Goal: Leave review/rating: Share an evaluation or opinion about a product, service, or content

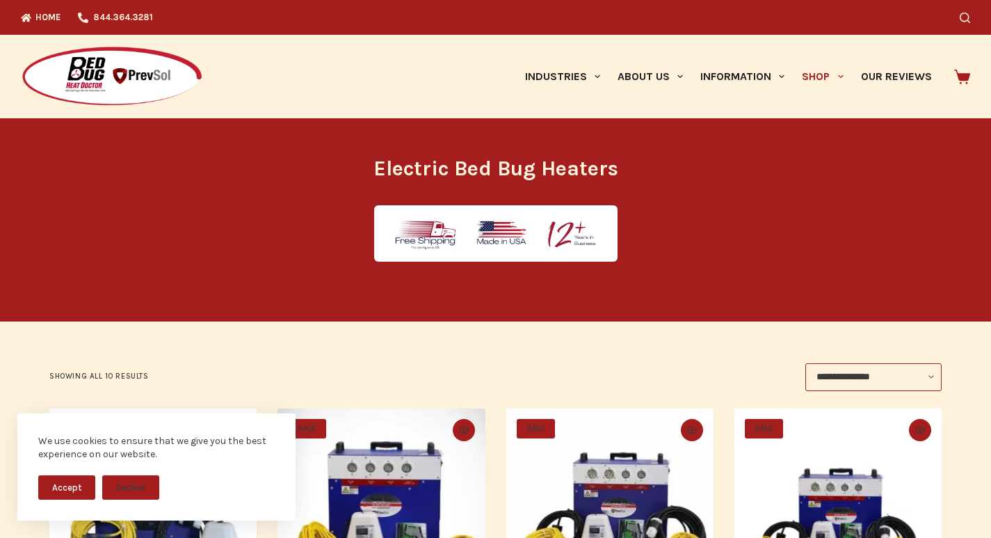
click at [228, 65] on div at bounding box center [190, 76] width 339 height 83
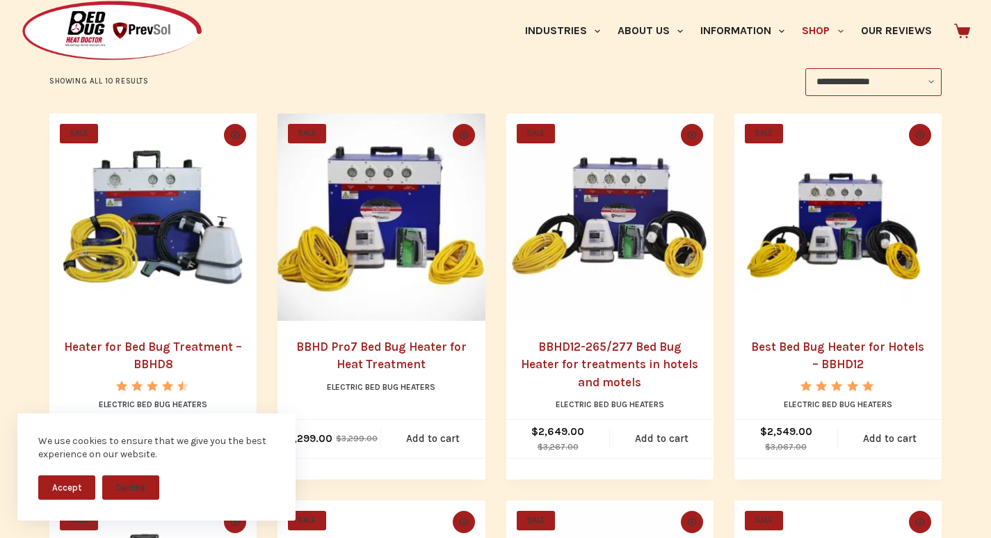
scroll to position [319, 0]
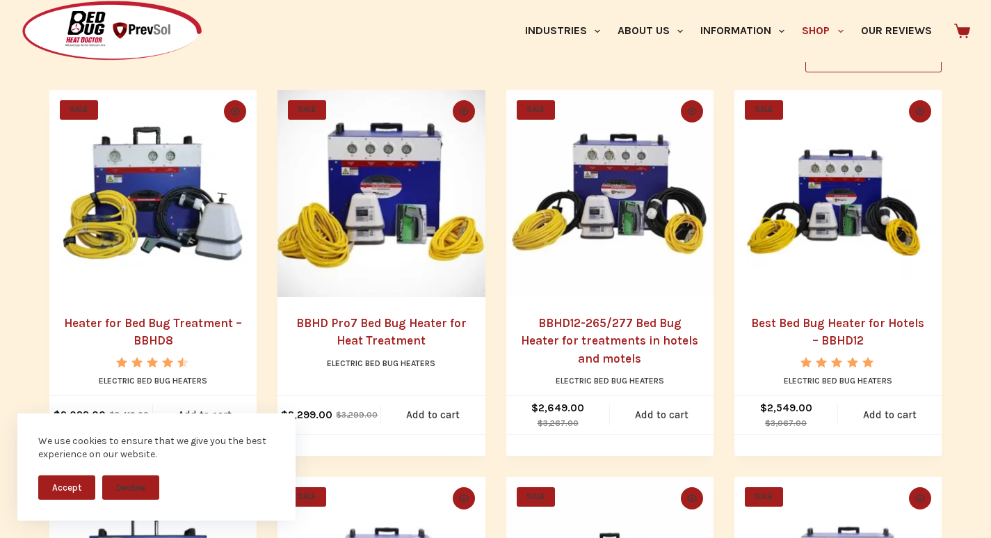
click at [616, 297] on img "BBHD12-265/277 Bed Bug Heater for treatments in hotels and motels" at bounding box center [609, 193] width 207 height 207
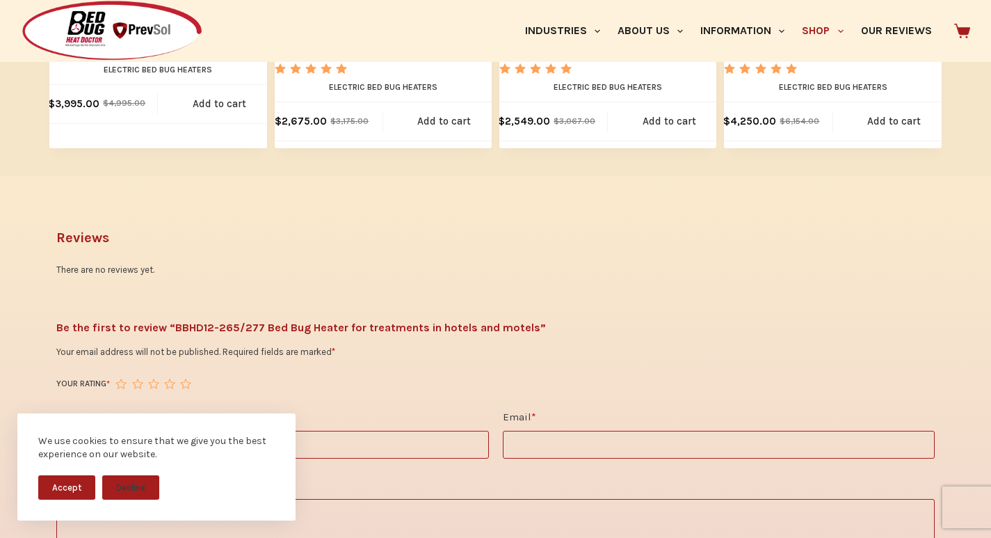
scroll to position [1884, 0]
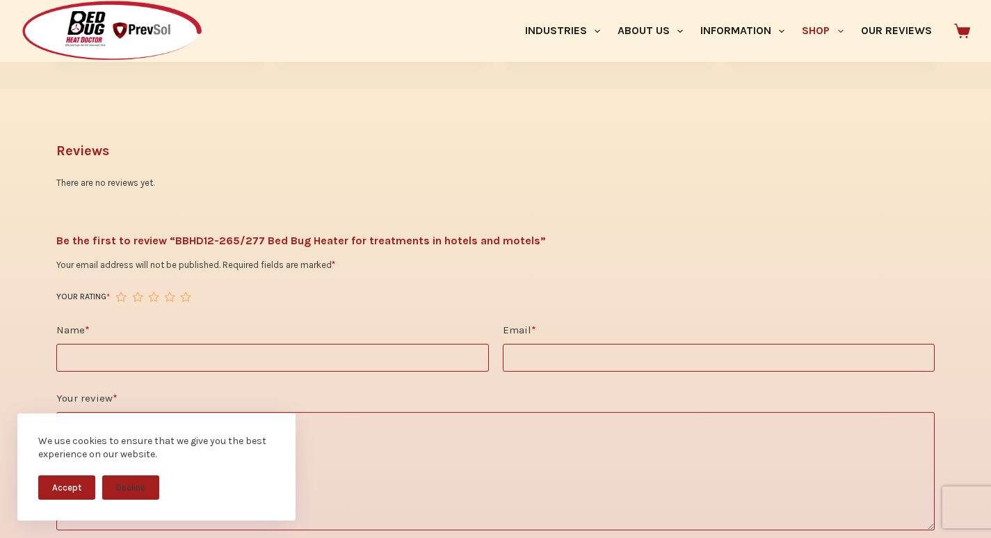
click at [171, 163] on div "Reviews There are no reviews yet." at bounding box center [495, 172] width 879 height 63
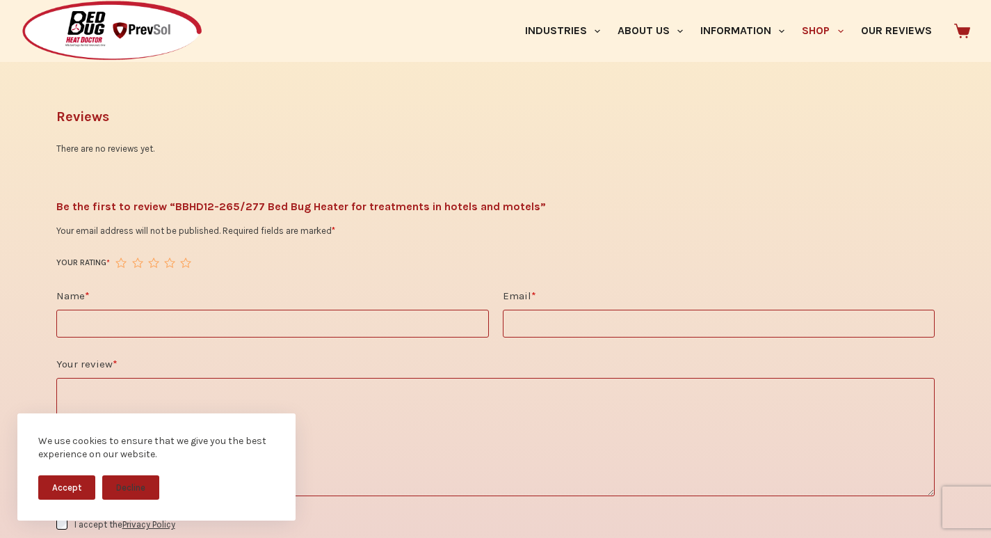
scroll to position [2000, 0]
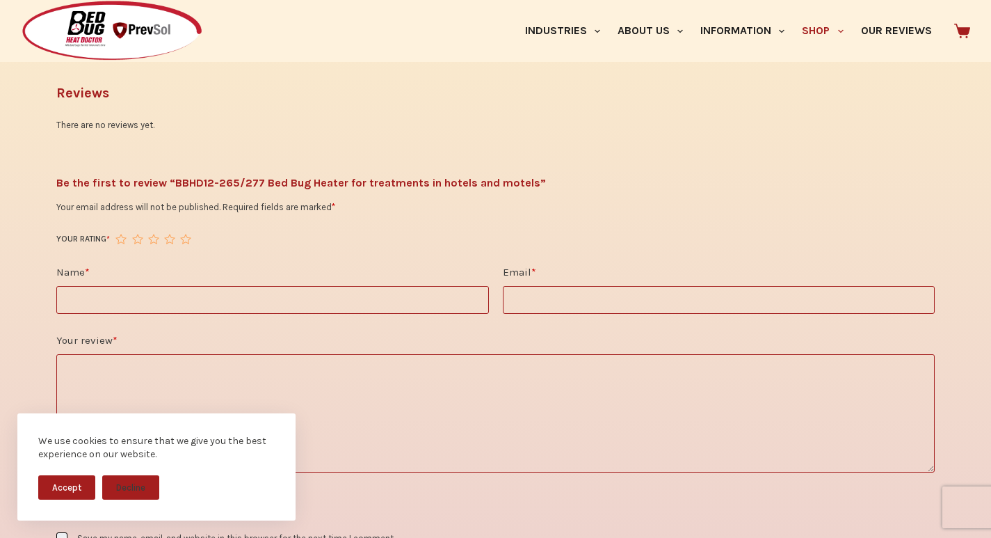
click at [144, 385] on textarea "Your review *" at bounding box center [495, 413] width 879 height 118
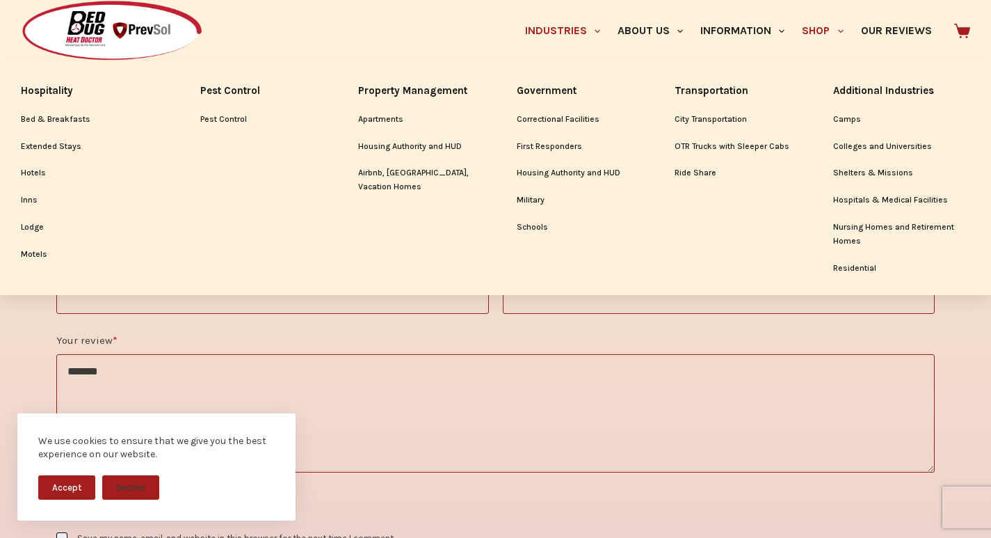
type textarea "*******"
click at [516, 13] on link "Industries" at bounding box center [562, 31] width 93 height 62
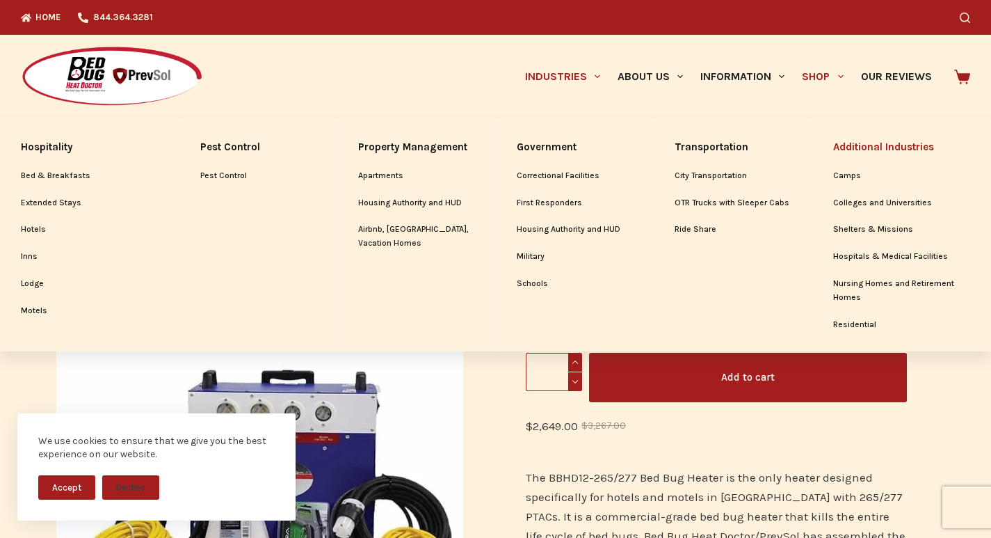
click at [936, 135] on link "Additional Industries" at bounding box center [902, 147] width 138 height 30
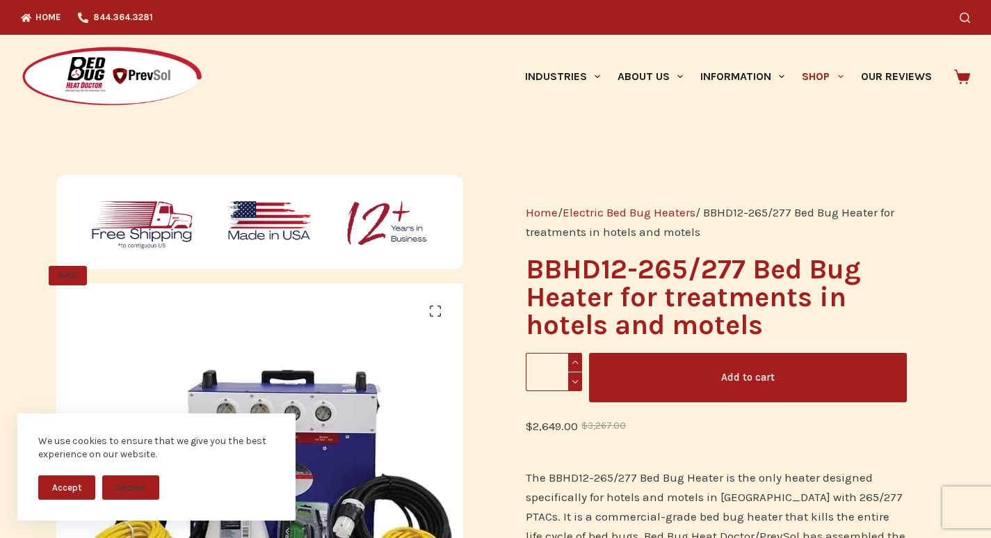
click at [232, 535] on div "We use cookies to ensure that we give you the best experience on our website. A…" at bounding box center [156, 475] width 313 height 125
